Goal: Complete application form: Complete application form

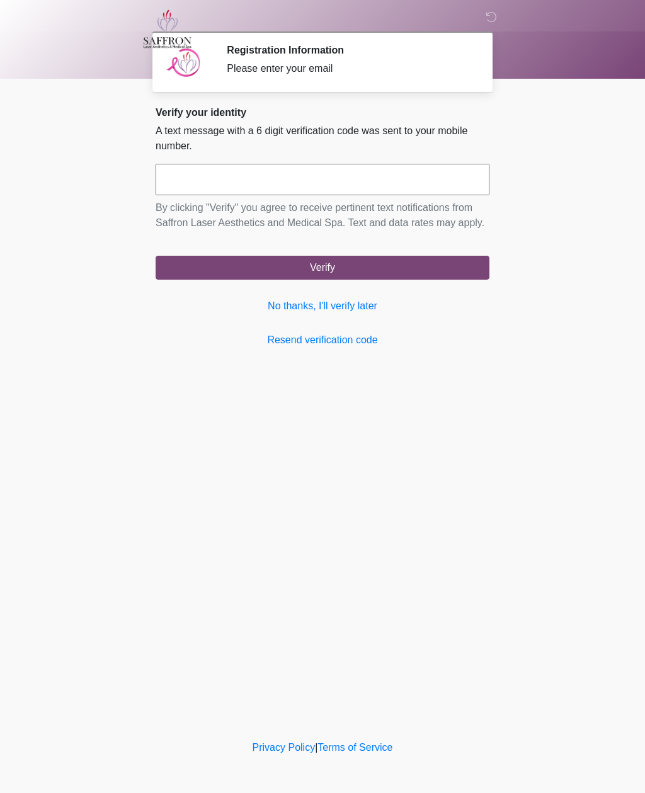
click at [401, 176] on input "text" at bounding box center [323, 180] width 334 height 32
type input "******"
click at [388, 280] on button "Verify" at bounding box center [323, 268] width 334 height 24
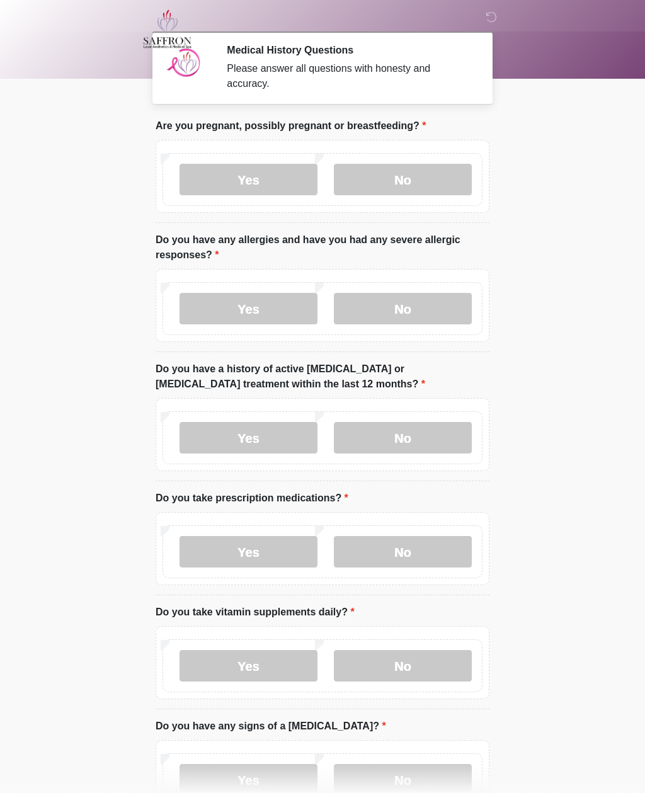
click at [433, 175] on label "No" at bounding box center [403, 180] width 138 height 32
click at [442, 311] on label "No" at bounding box center [403, 309] width 138 height 32
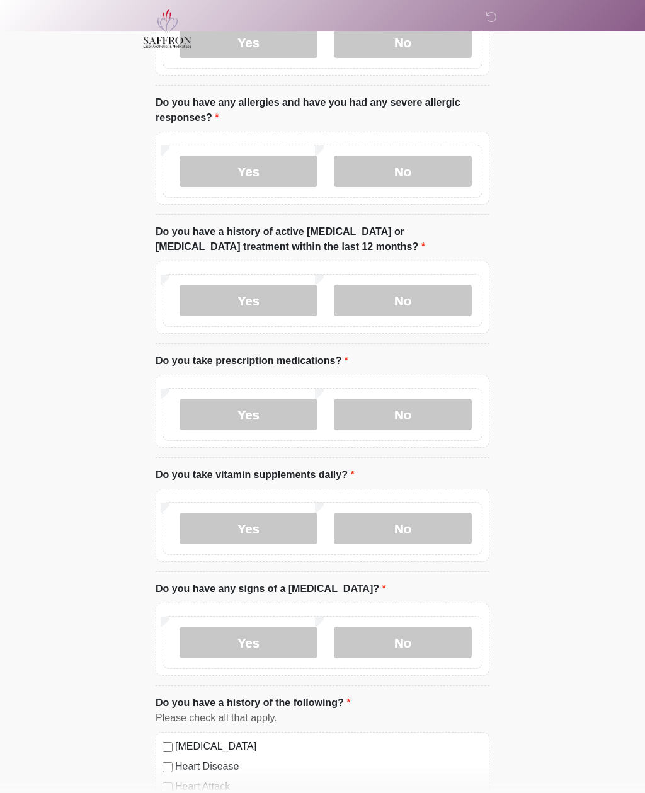
scroll to position [137, 0]
click at [440, 306] on label "No" at bounding box center [403, 301] width 138 height 32
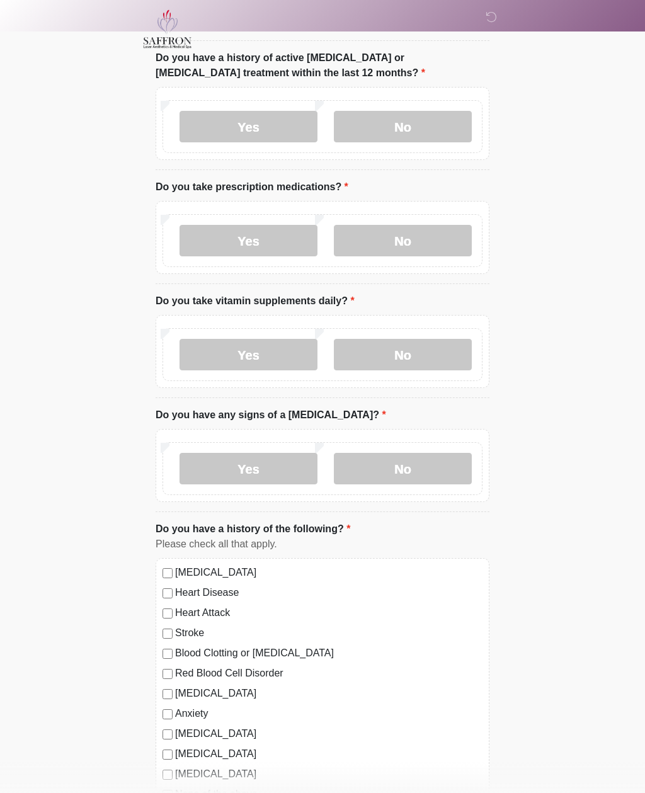
scroll to position [312, 0]
click at [293, 236] on label "Yes" at bounding box center [249, 240] width 138 height 32
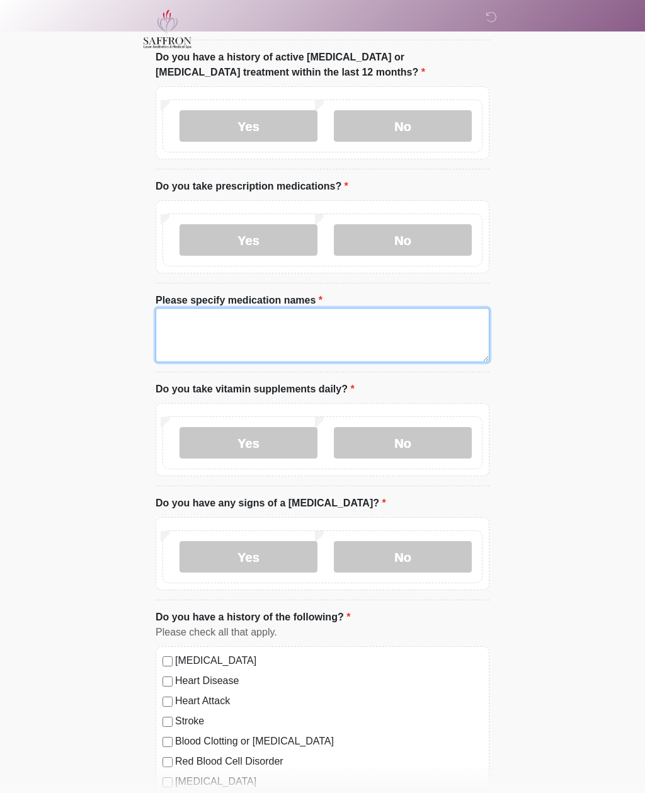
click at [371, 331] on textarea "Please specify medication names" at bounding box center [323, 335] width 334 height 54
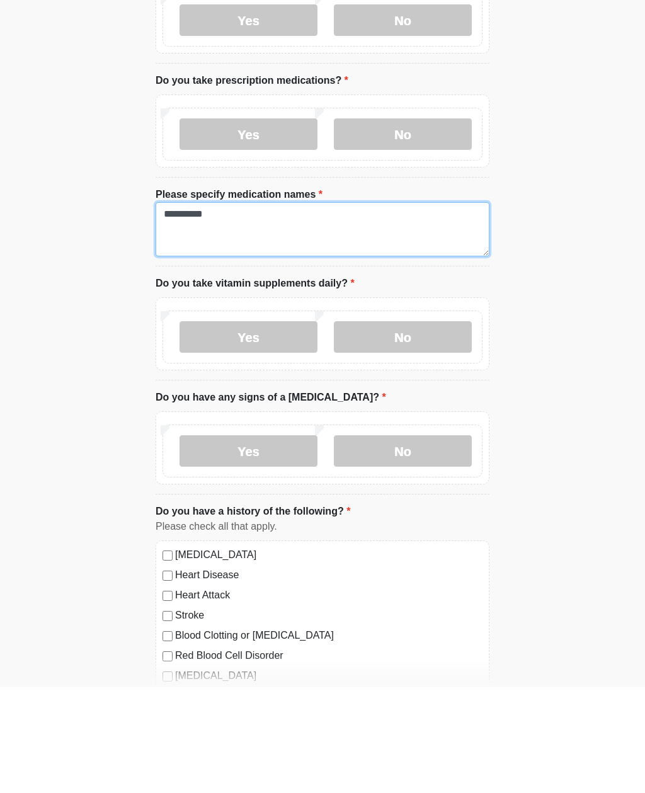
type textarea "*********"
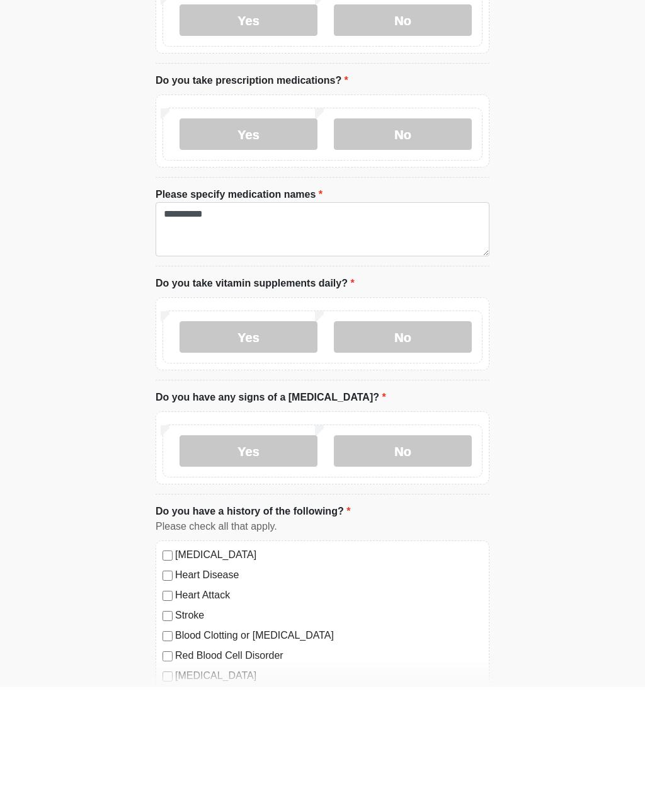
click at [290, 427] on label "Yes" at bounding box center [249, 443] width 138 height 32
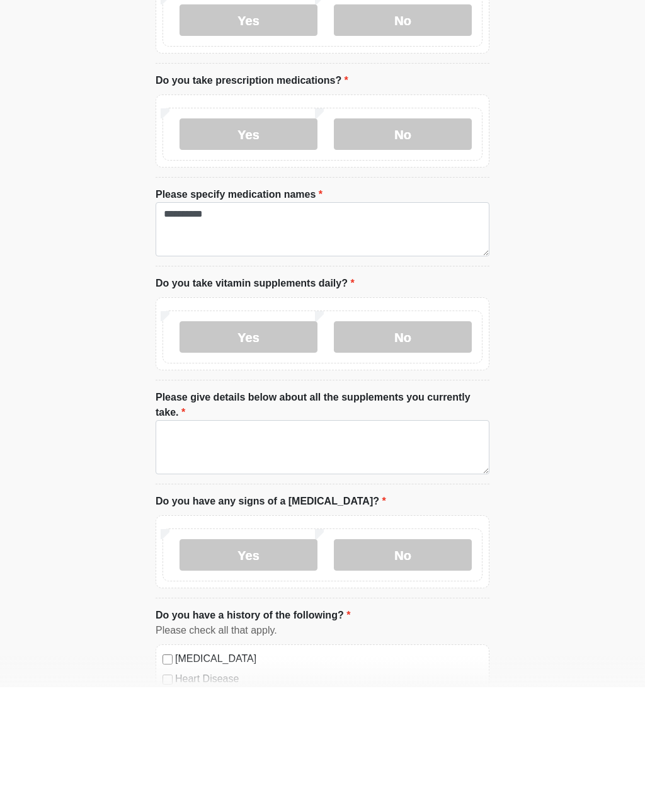
scroll to position [418, 0]
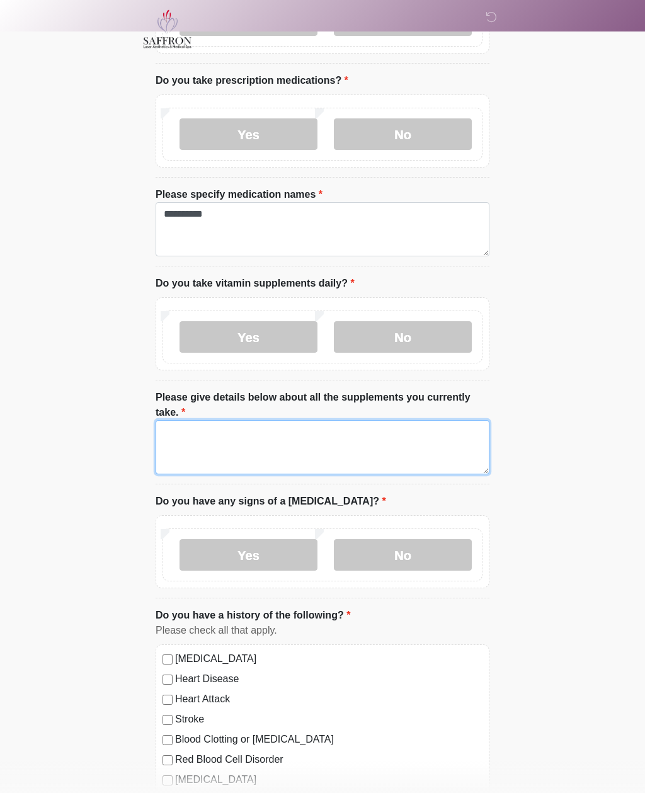
click at [343, 435] on textarea "Please give details below about all the supplements you currently take." at bounding box center [323, 447] width 334 height 54
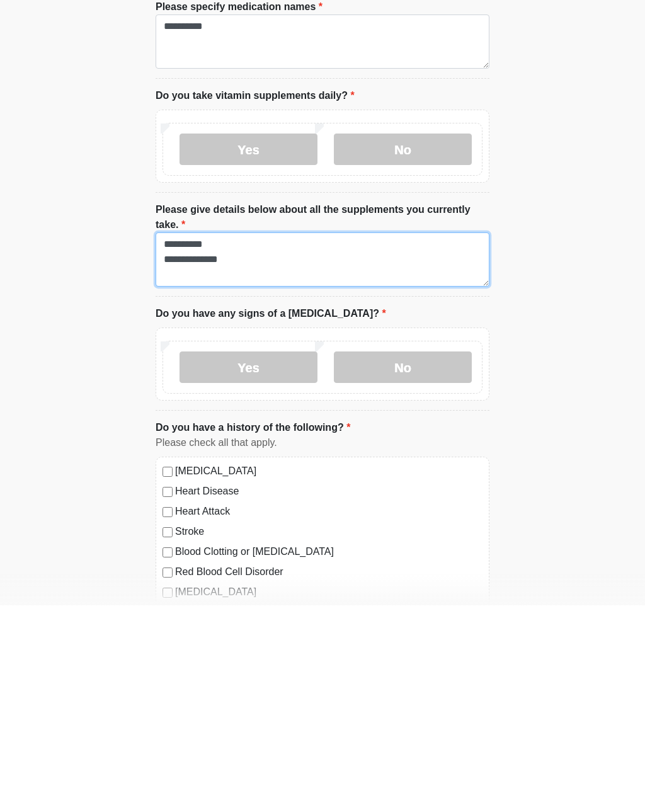
type textarea "**********"
click at [425, 539] on label "No" at bounding box center [403, 555] width 138 height 32
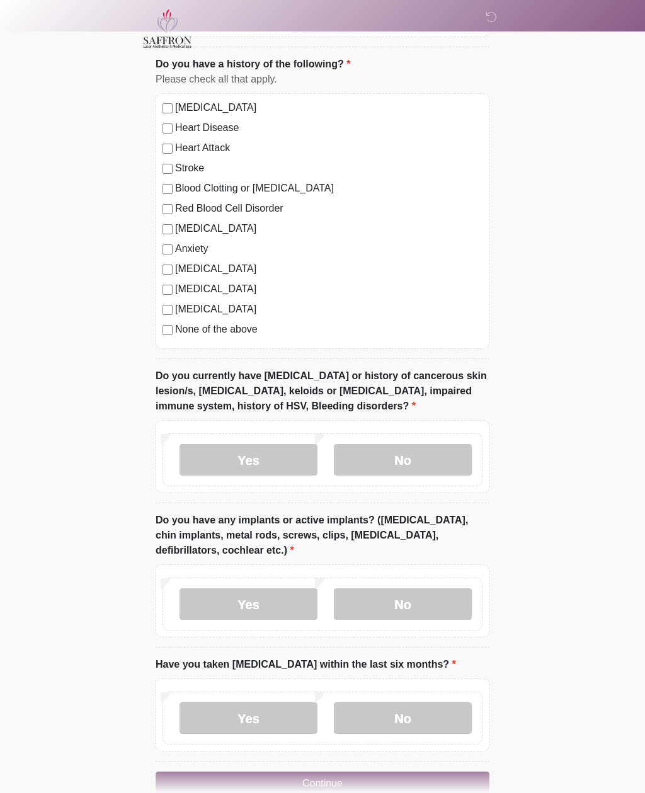
scroll to position [968, 0]
click at [433, 456] on label "No" at bounding box center [403, 461] width 138 height 32
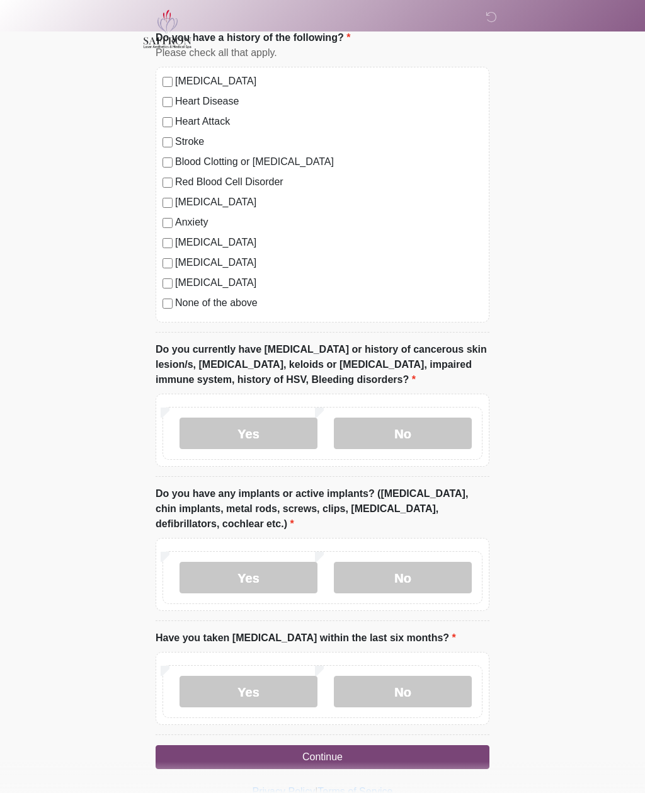
click at [269, 573] on label "Yes" at bounding box center [249, 578] width 138 height 32
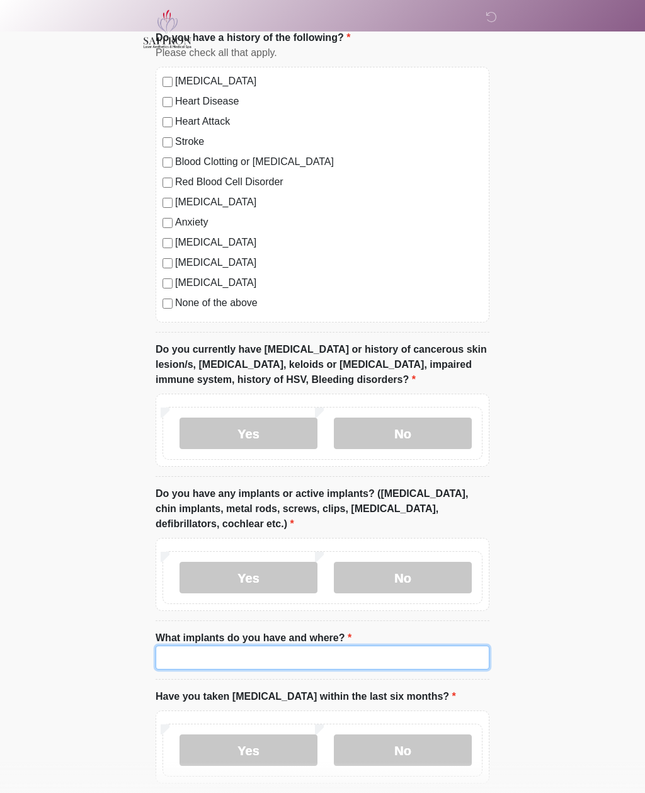
click at [345, 651] on input "What implants do you have and where?" at bounding box center [323, 658] width 334 height 24
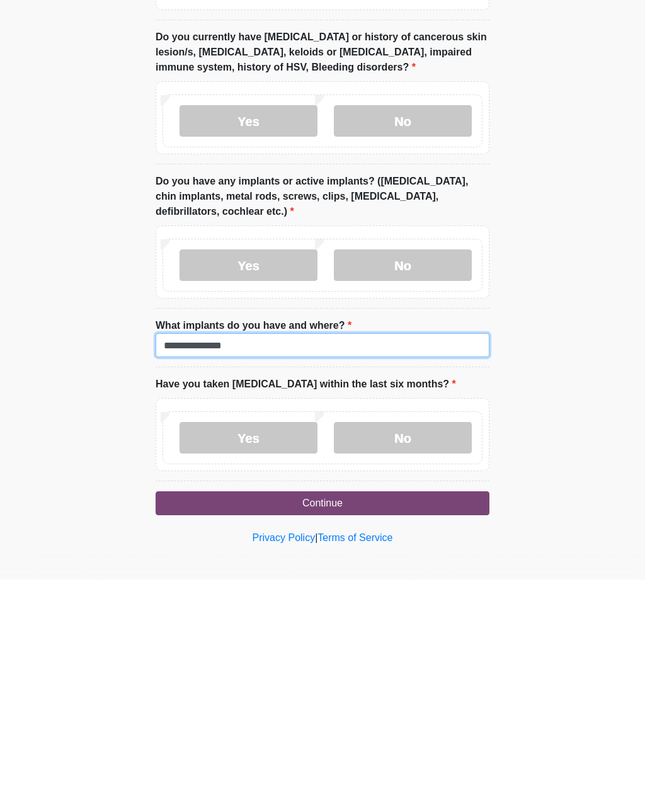
type input "**********"
click at [443, 636] on label "No" at bounding box center [403, 652] width 138 height 32
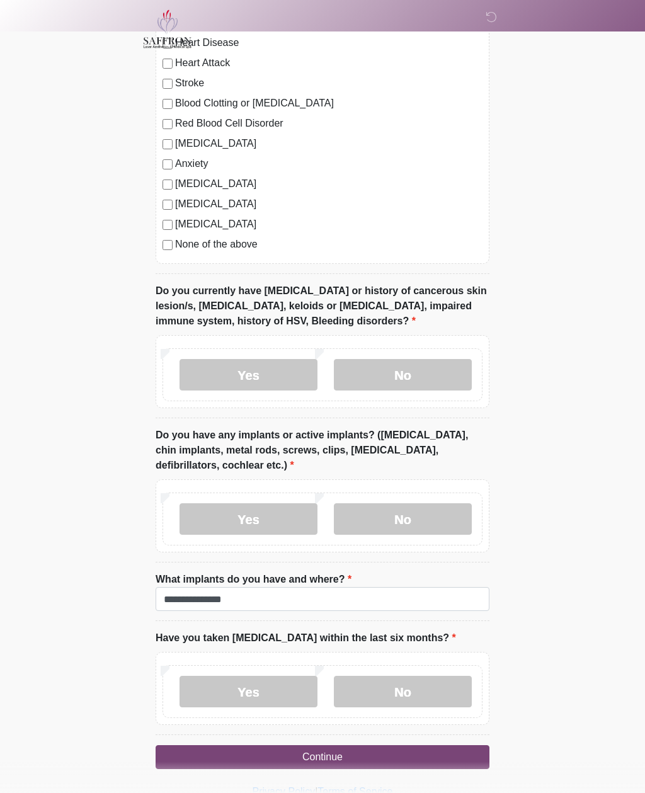
click at [440, 752] on button "Continue" at bounding box center [323, 757] width 334 height 24
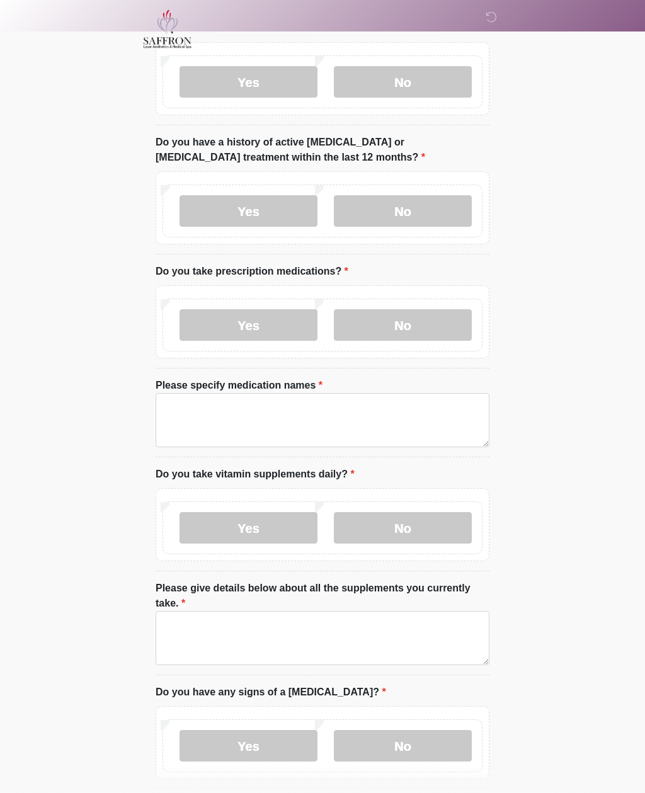
scroll to position [0, 0]
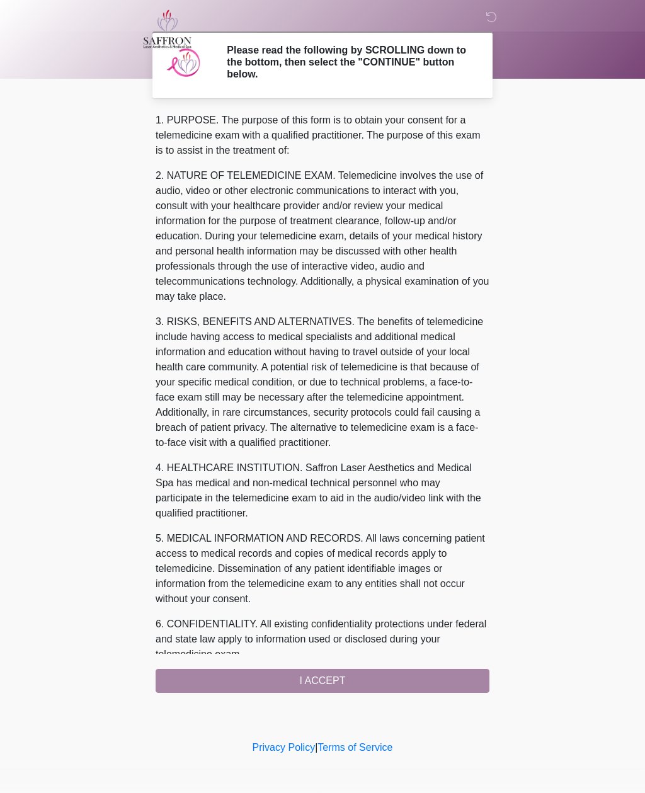
click at [354, 684] on div "1. PURPOSE. The purpose of this form is to obtain your consent for a telemedici…" at bounding box center [323, 403] width 334 height 580
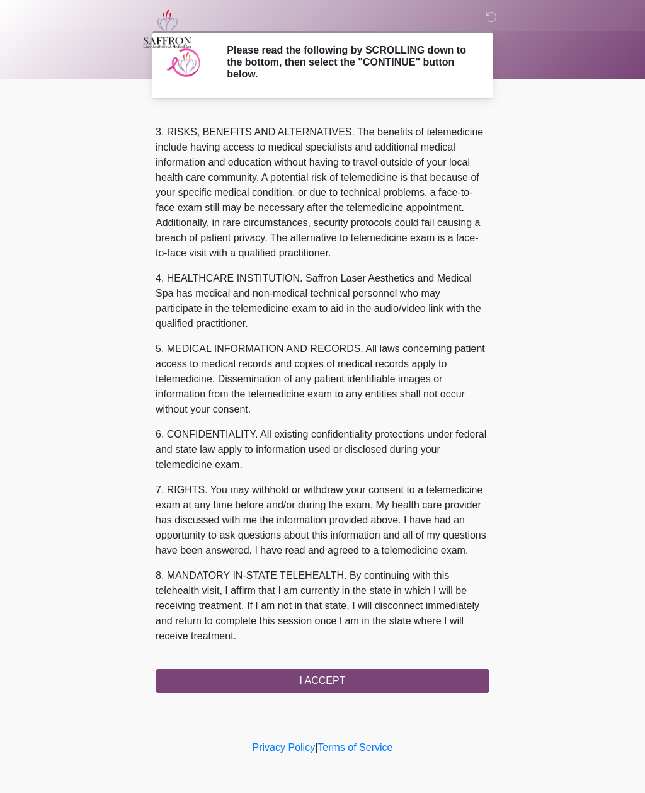
scroll to position [205, 0]
click at [372, 679] on button "I ACCEPT" at bounding box center [323, 681] width 334 height 24
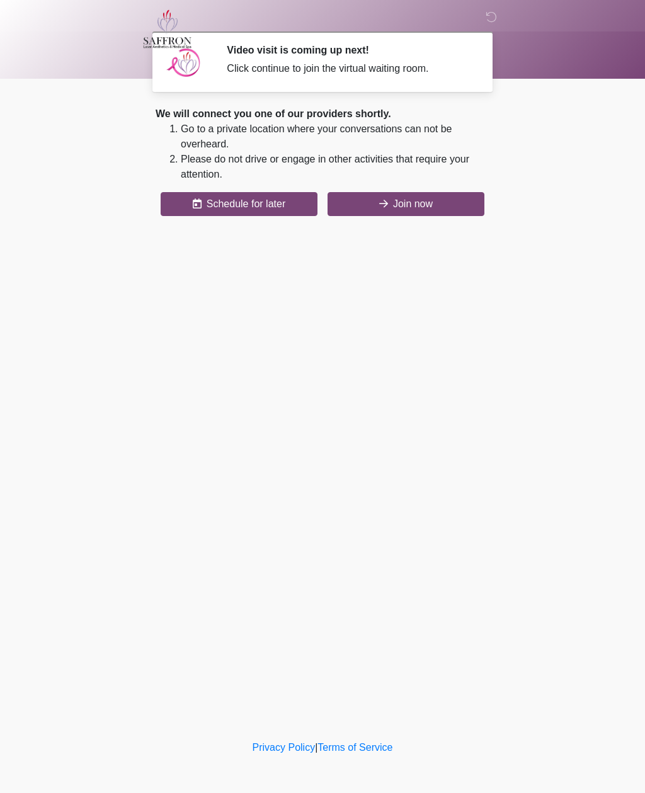
click at [449, 212] on button "Join now" at bounding box center [406, 204] width 157 height 24
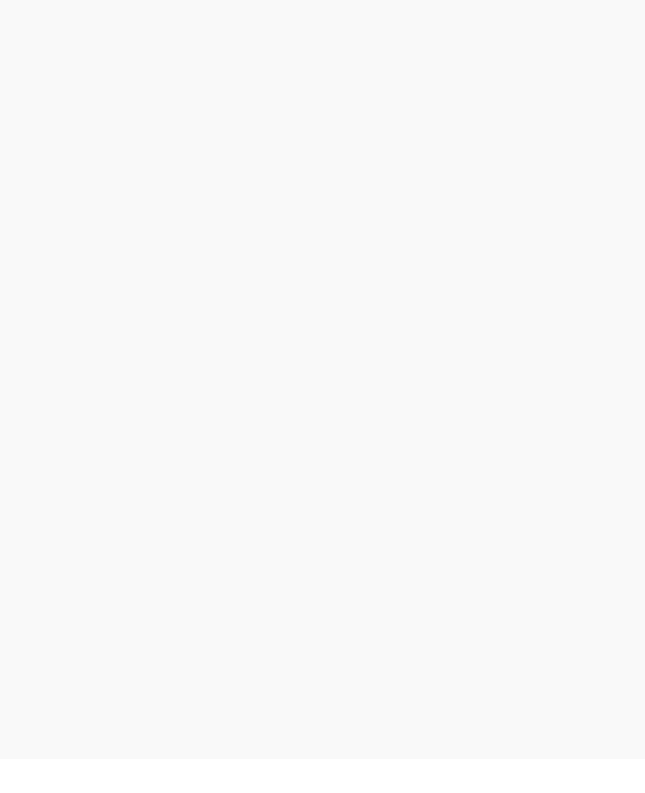
scroll to position [4, 0]
